Goal: Task Accomplishment & Management: Manage account settings

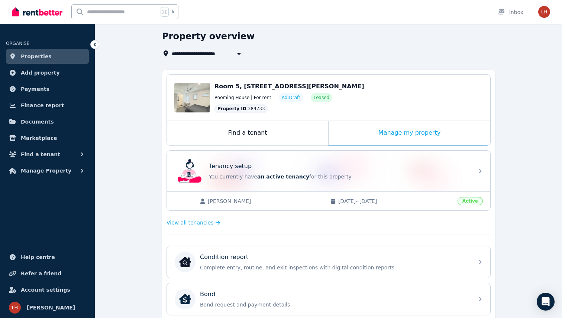
scroll to position [27, 0]
click at [59, 51] on link "Properties" at bounding box center [47, 56] width 83 height 15
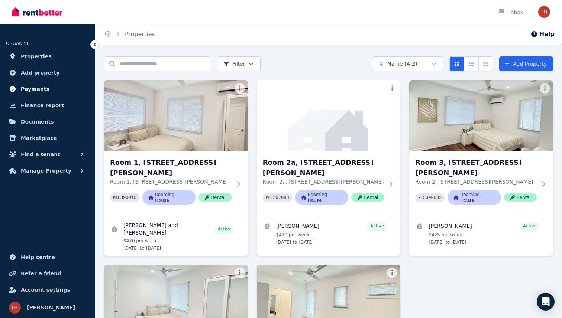
click at [36, 84] on link "Payments" at bounding box center [47, 89] width 83 height 15
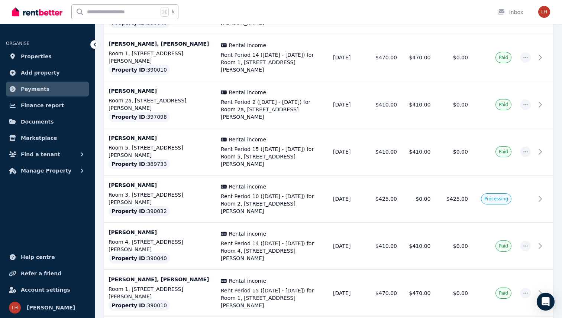
scroll to position [566, 0]
